Goal: Information Seeking & Learning: Learn about a topic

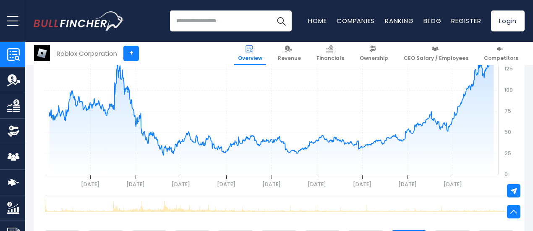
scroll to position [378, 0]
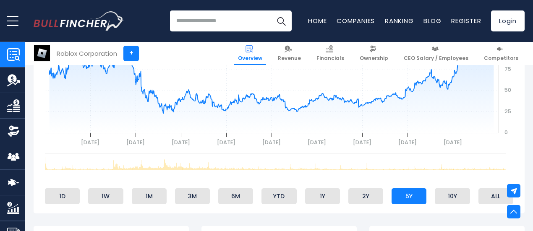
click at [300, 165] on rect at bounding box center [275, 164] width 469 height 23
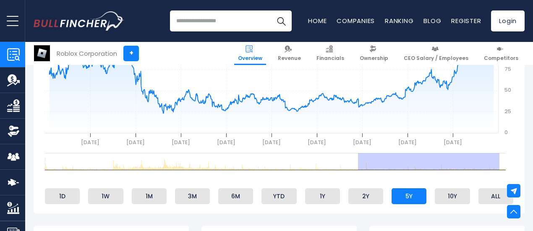
drag, startPoint x: 352, startPoint y: 166, endPoint x: 516, endPoint y: 152, distance: 164.8
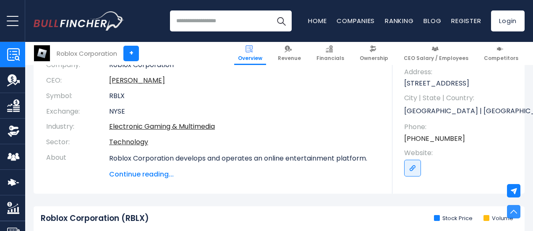
scroll to position [84, 0]
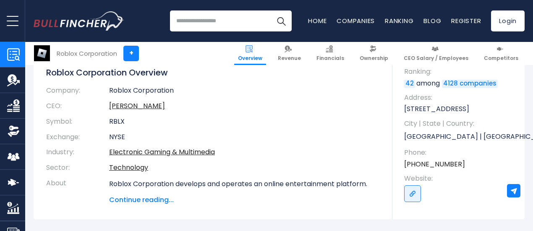
click at [20, 32] on button "open menu" at bounding box center [12, 21] width 25 height 42
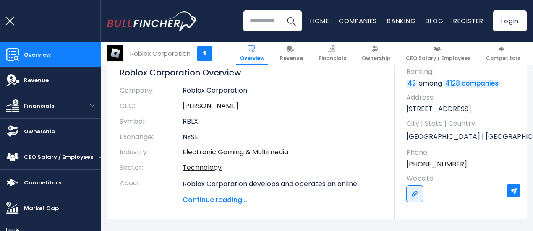
drag, startPoint x: 23, startPoint y: 21, endPoint x: 10, endPoint y: 21, distance: 13.0
click at [12, 21] on button "open menu" at bounding box center [12, 21] width 25 height 42
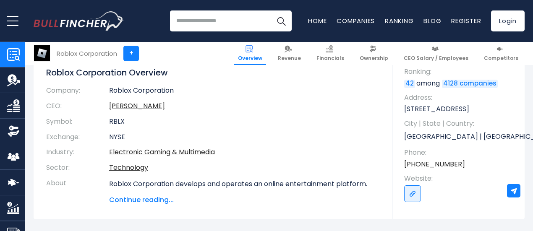
scroll to position [0, 0]
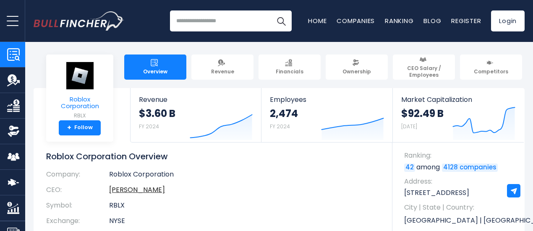
click at [65, 89] on img at bounding box center [79, 76] width 29 height 28
click at [75, 108] on span "Roblox Corporation" at bounding box center [80, 103] width 54 height 14
